Goal: Navigation & Orientation: Find specific page/section

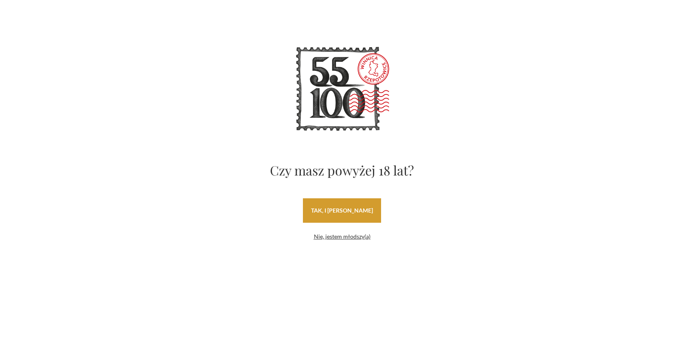
click at [348, 215] on link "tak, i uwielbiam wino" at bounding box center [342, 210] width 78 height 24
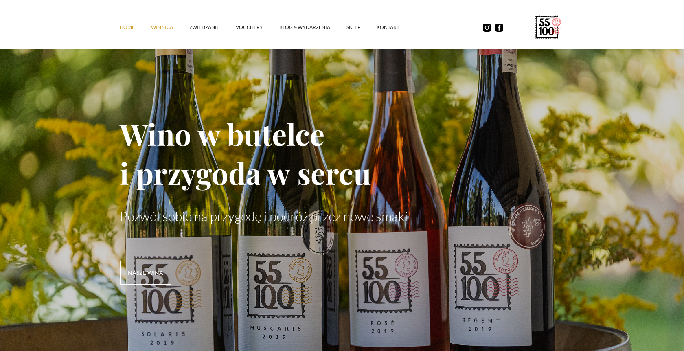
click at [174, 33] on link "winnica" at bounding box center [170, 27] width 38 height 24
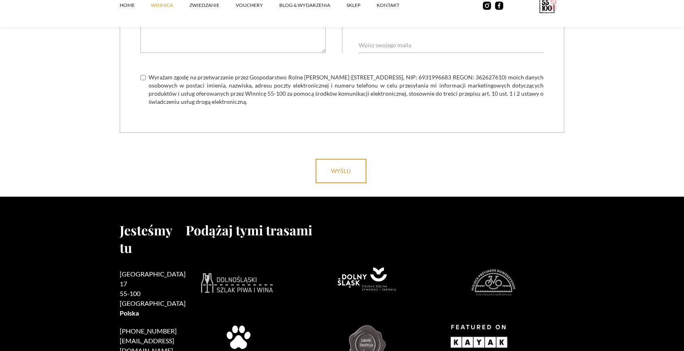
scroll to position [3479, 0]
